Goal: Entertainment & Leisure: Consume media (video, audio)

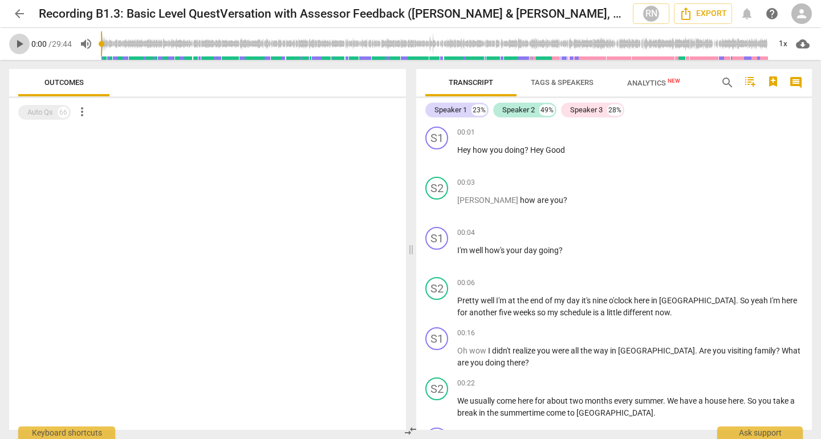
click at [23, 44] on span "play_arrow" at bounding box center [20, 44] width 14 height 14
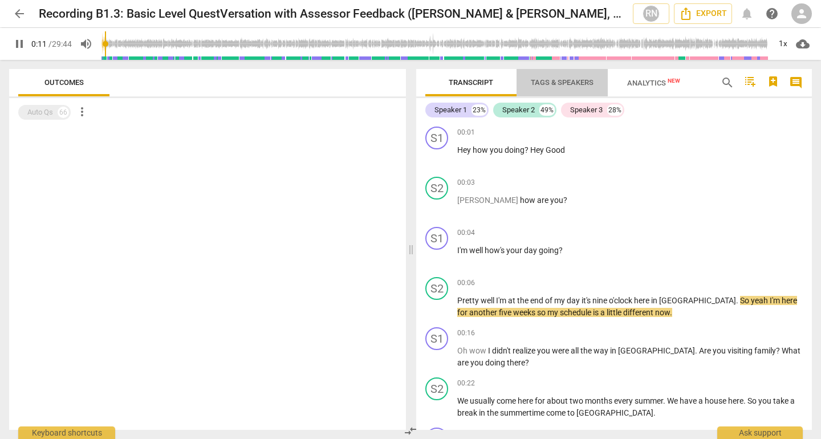
click at [557, 81] on span "Tags & Speakers" at bounding box center [561, 82] width 63 height 9
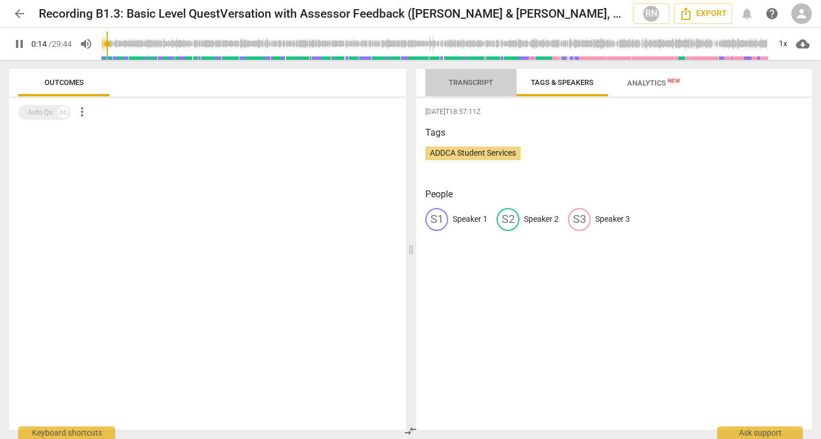
click at [478, 85] on span "Transcript" at bounding box center [470, 82] width 44 height 9
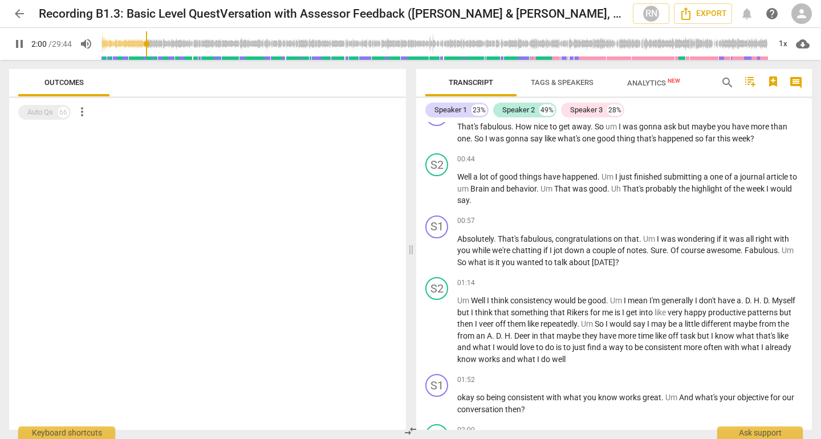
scroll to position [645, 0]
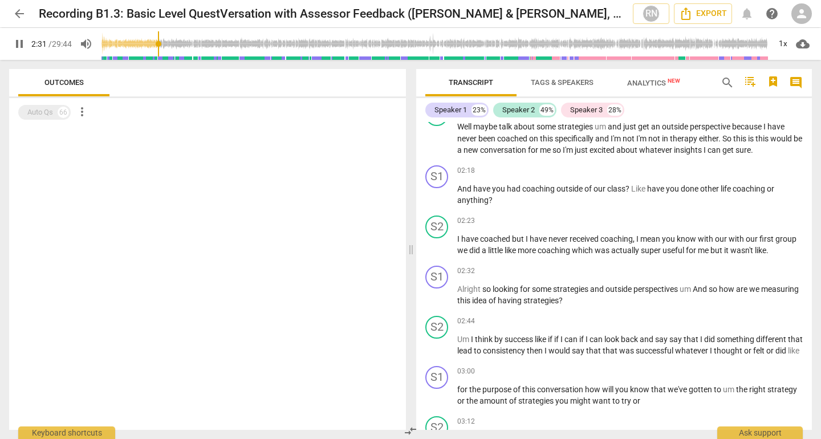
click at [341, 121] on div "Auto Qs 66 more_vert" at bounding box center [211, 112] width 387 height 19
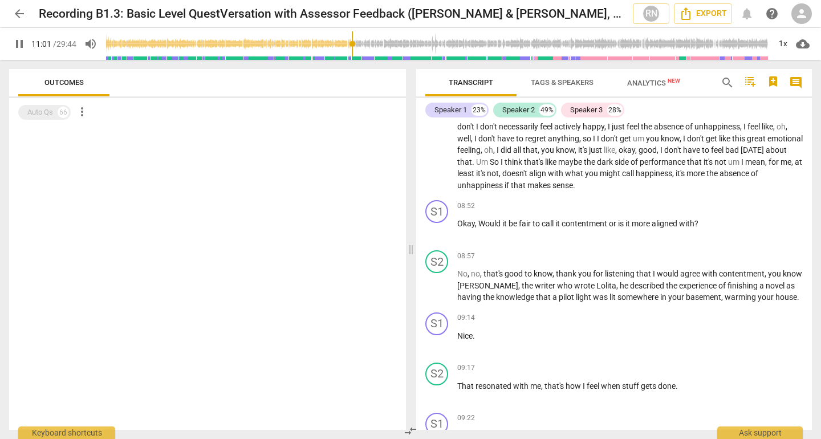
scroll to position [2589, 0]
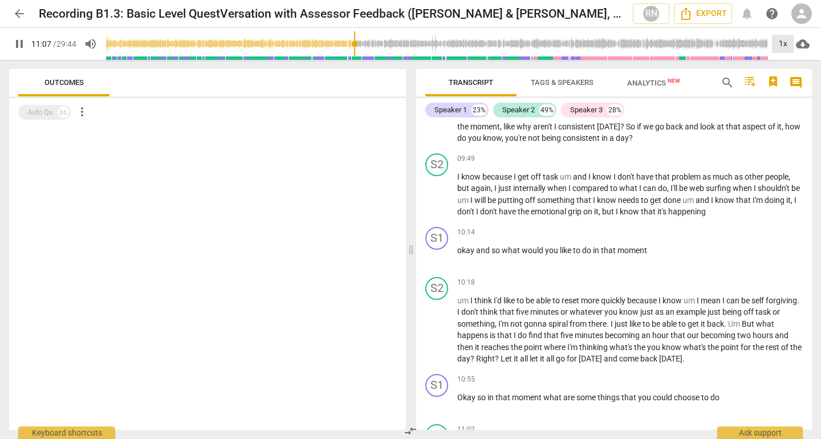
click at [785, 48] on div "1x" at bounding box center [783, 44] width 22 height 18
click at [795, 113] on li "1.5x" at bounding box center [791, 110] width 38 height 22
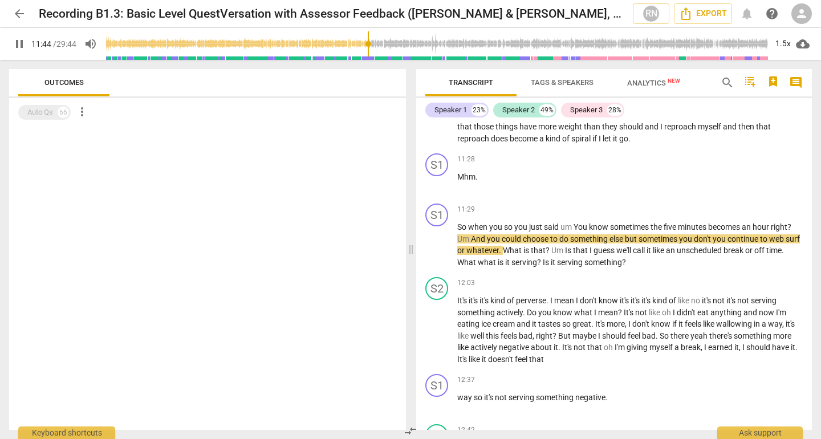
click at [17, 39] on span "pause" at bounding box center [20, 44] width 14 height 14
click at [17, 39] on span "play_arrow" at bounding box center [20, 44] width 14 height 14
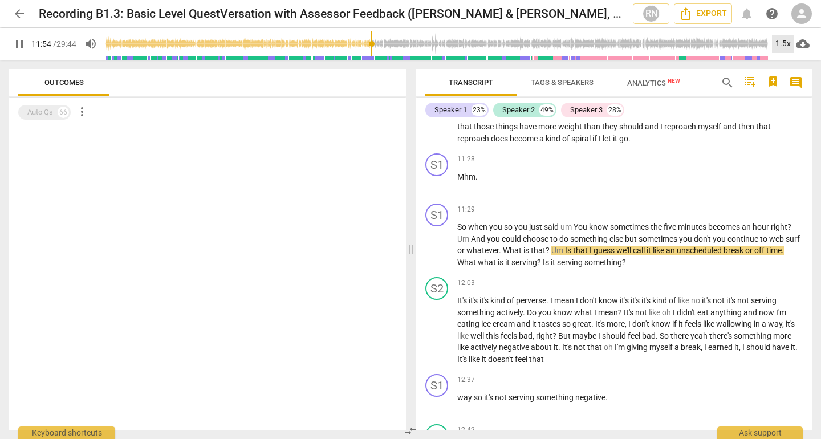
click at [785, 43] on div "1.5x" at bounding box center [783, 44] width 22 height 18
click at [786, 133] on li "2x" at bounding box center [791, 132] width 38 height 22
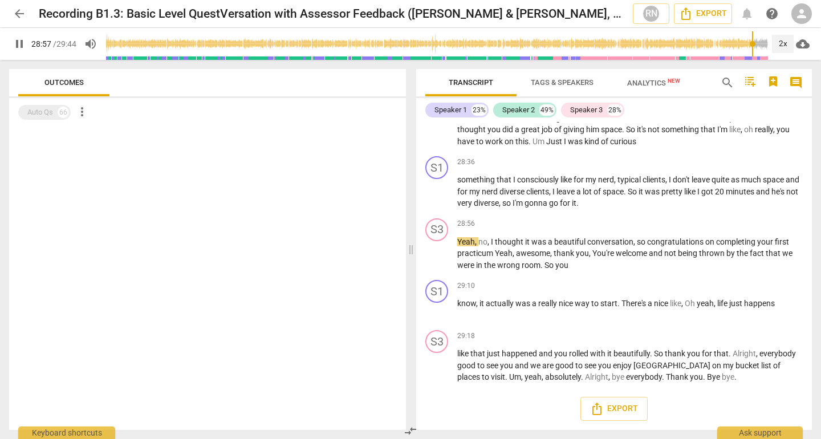
scroll to position [6397, 0]
type input "1784"
